Goal: Task Accomplishment & Management: Use online tool/utility

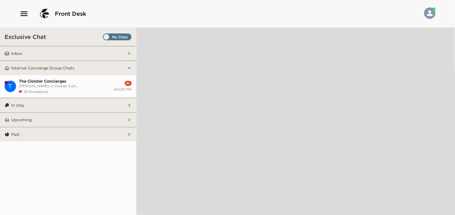
click at [21, 54] on p "Inbox" at bounding box center [16, 53] width 11 height 5
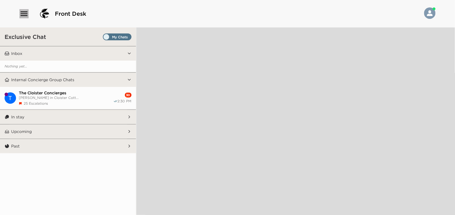
click at [25, 15] on icon "button" at bounding box center [23, 13] width 9 height 9
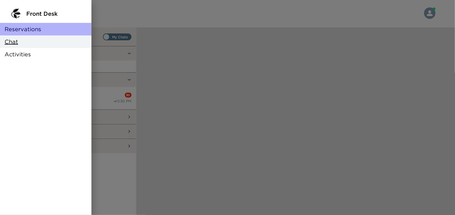
click at [25, 30] on span "Reservations" at bounding box center [23, 29] width 37 height 8
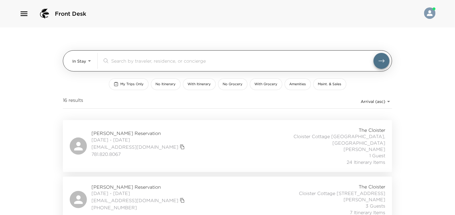
click at [89, 61] on body "Front Desk In Stay In-Stay ​ My Trips Only No Itinerary With Itinerary No Groce…" at bounding box center [227, 107] width 455 height 215
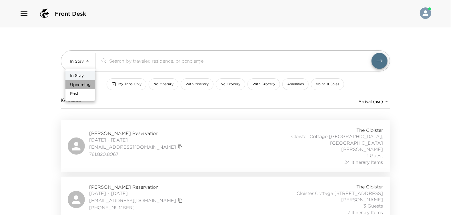
click at [78, 85] on span "Upcoming" at bounding box center [80, 85] width 21 height 6
type input "Upcoming"
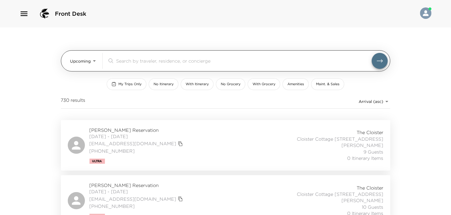
click at [122, 59] on input "search" at bounding box center [243, 60] width 255 height 7
type input "b"
click at [380, 62] on icon "submit" at bounding box center [379, 60] width 7 height 7
click at [128, 60] on input "b" at bounding box center [243, 60] width 255 height 7
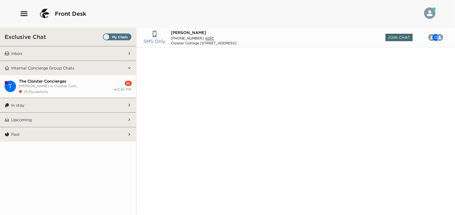
scroll to position [732, 0]
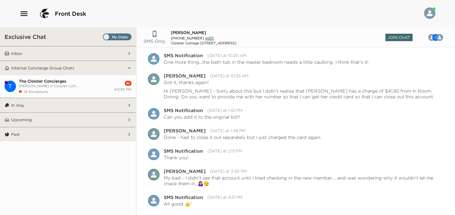
click at [39, 82] on span "The Cloister Concierges" at bounding box center [66, 81] width 94 height 5
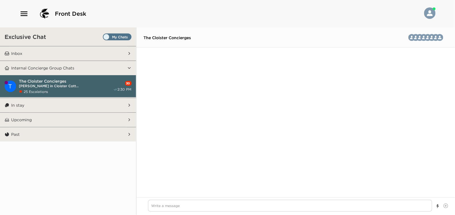
scroll to position [882, 0]
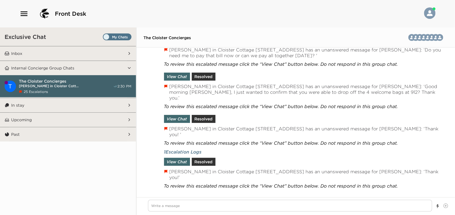
type textarea "x"
click at [174, 201] on button "View Chat" at bounding box center [177, 205] width 26 height 8
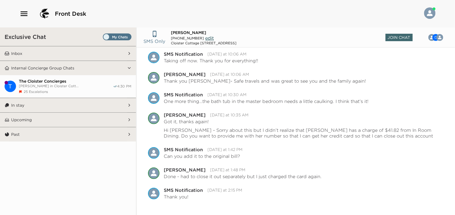
scroll to position [703, 0]
